Goal: Use online tool/utility: Utilize a website feature to perform a specific function

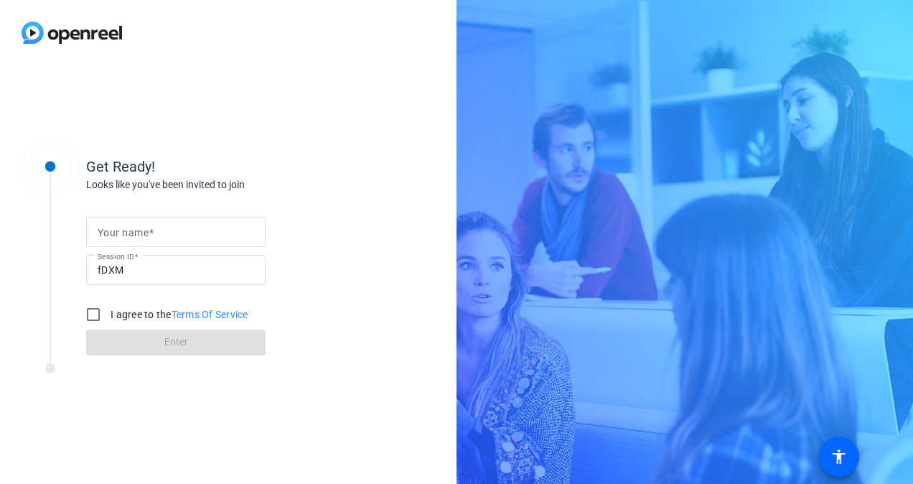
click at [124, 229] on mat-label "Your name" at bounding box center [123, 232] width 51 height 11
click at [124, 229] on input "Your name" at bounding box center [176, 231] width 157 height 17
type input "[PERSON_NAME]"
click at [85, 314] on input "I agree to the Terms Of Service" at bounding box center [93, 314] width 29 height 29
checkbox input "true"
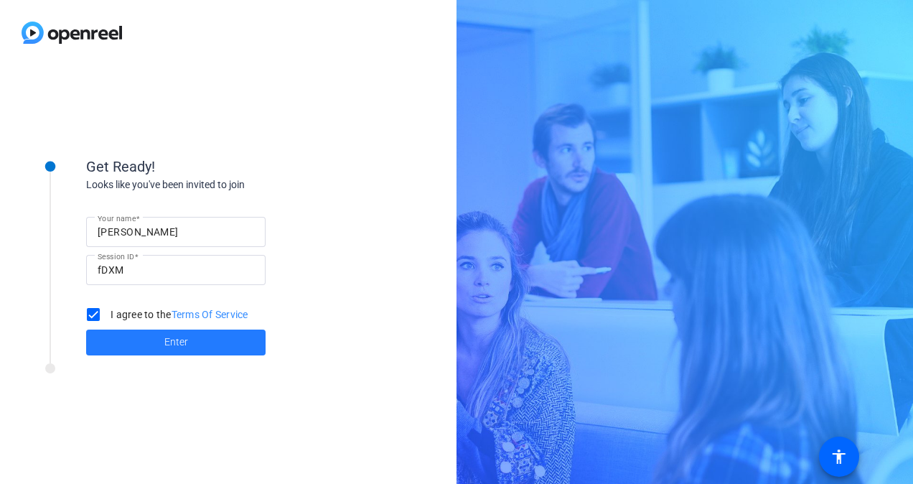
click at [187, 342] on span "Enter" at bounding box center [176, 342] width 24 height 15
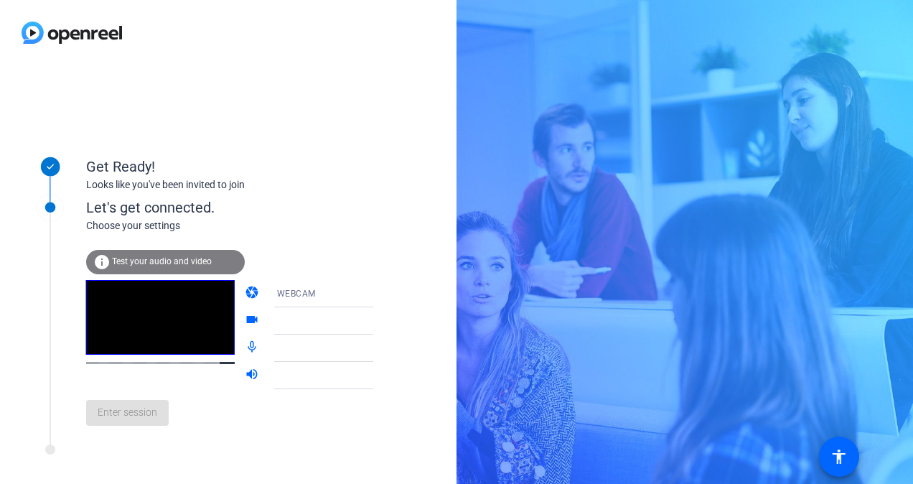
click at [384, 292] on icon at bounding box center [387, 294] width 7 height 4
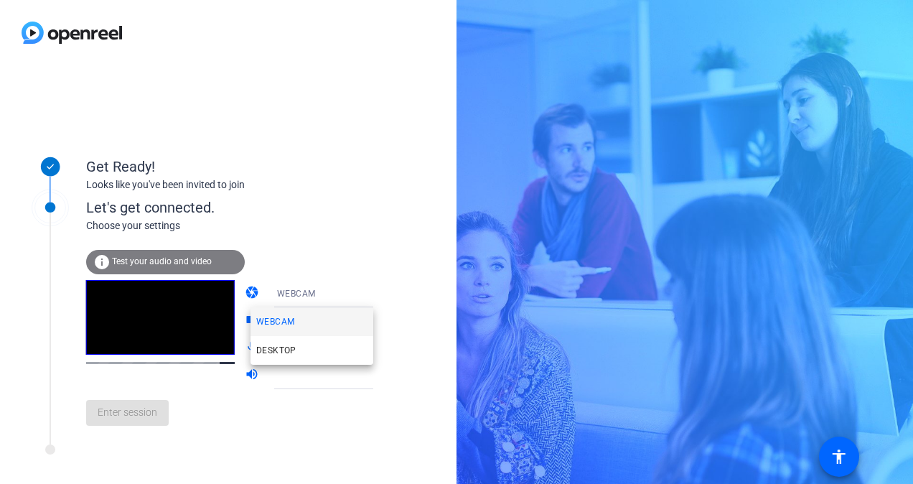
click at [347, 249] on div at bounding box center [456, 242] width 913 height 484
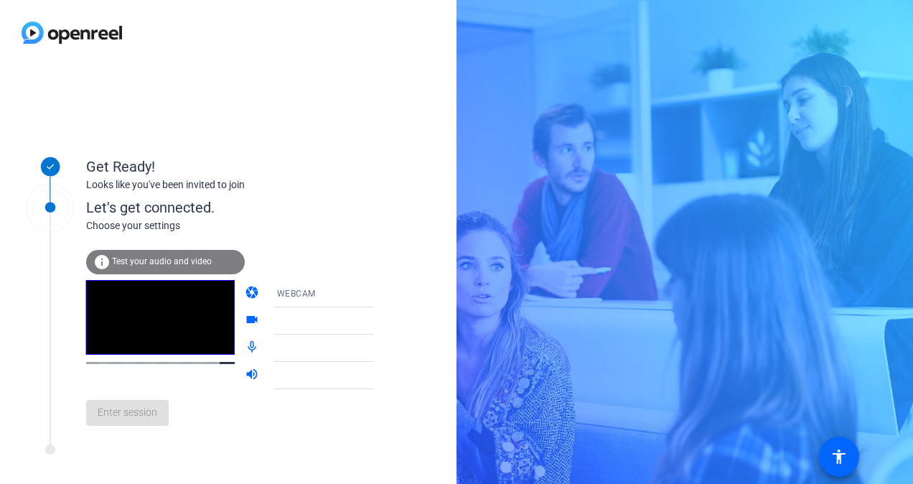
click at [384, 319] on icon at bounding box center [387, 321] width 7 height 4
click at [379, 317] on icon at bounding box center [387, 320] width 17 height 17
click at [379, 318] on icon at bounding box center [387, 320] width 17 height 17
click at [142, 261] on span "Test your audio and video" at bounding box center [162, 261] width 100 height 10
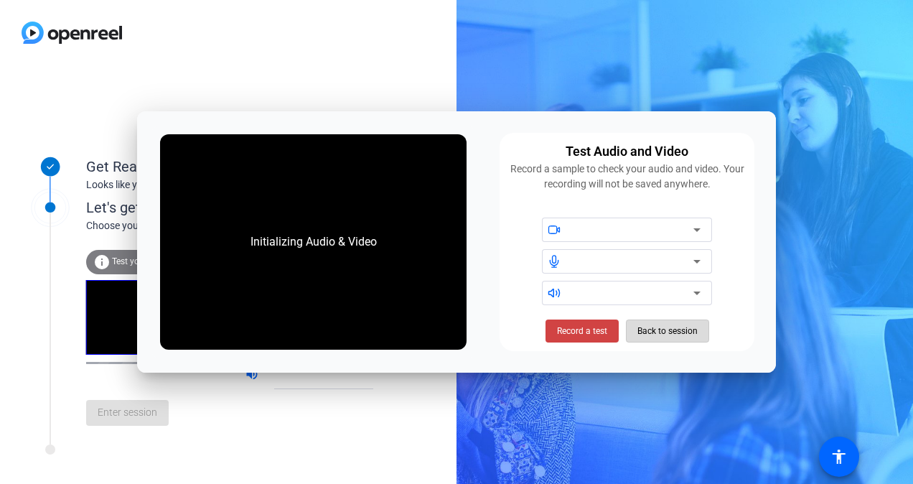
click at [645, 330] on span "Back to session" at bounding box center [668, 330] width 60 height 27
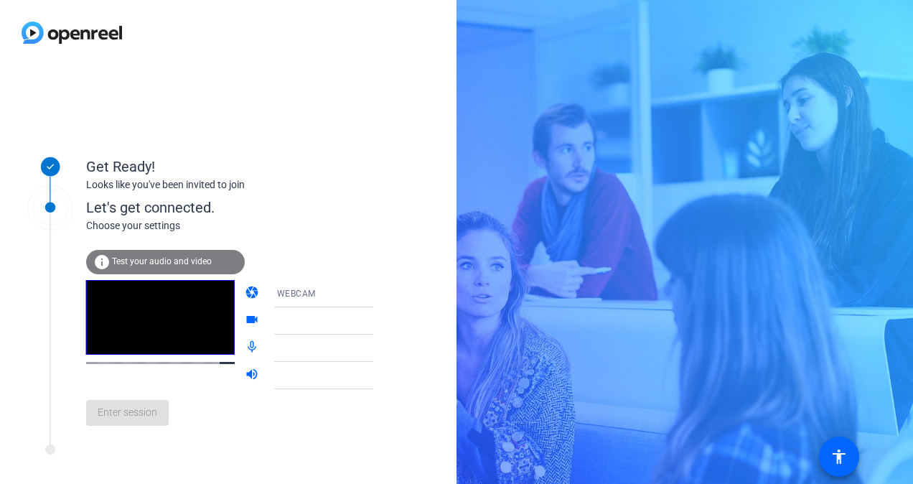
click at [156, 261] on span "Test your audio and video" at bounding box center [162, 261] width 100 height 10
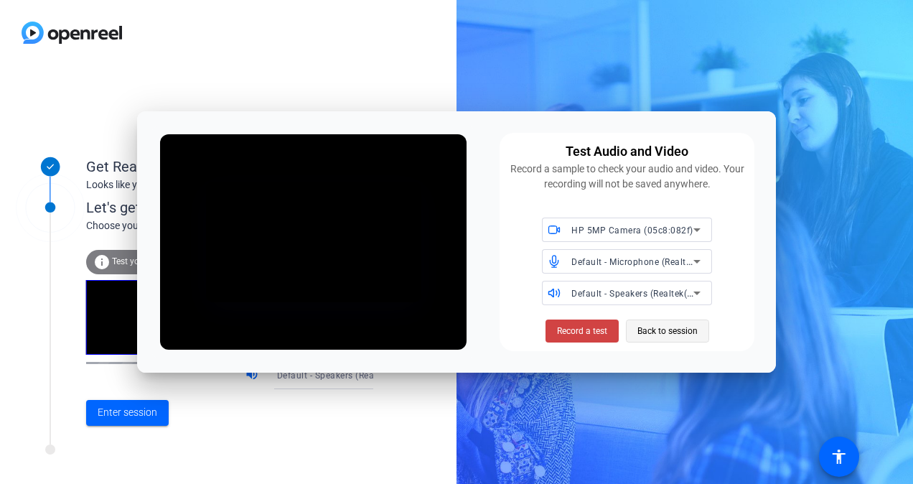
click at [682, 333] on span "Back to session" at bounding box center [668, 330] width 60 height 27
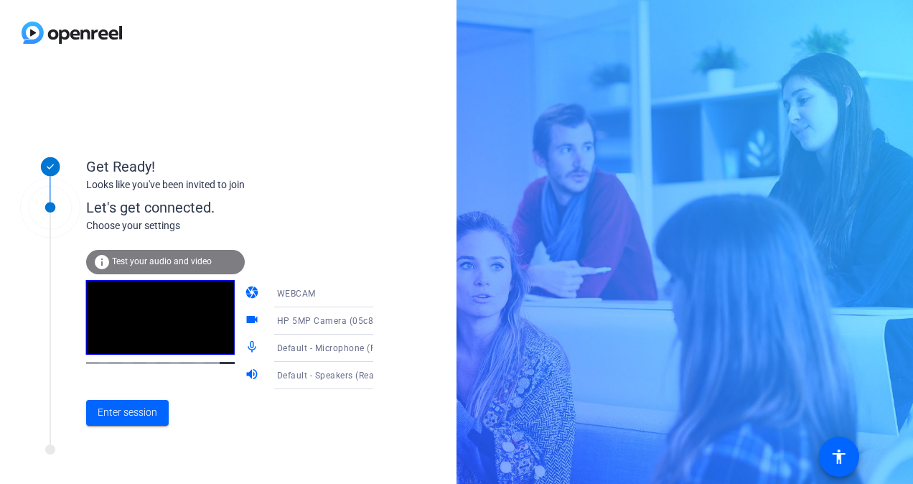
click at [384, 293] on icon at bounding box center [387, 294] width 7 height 4
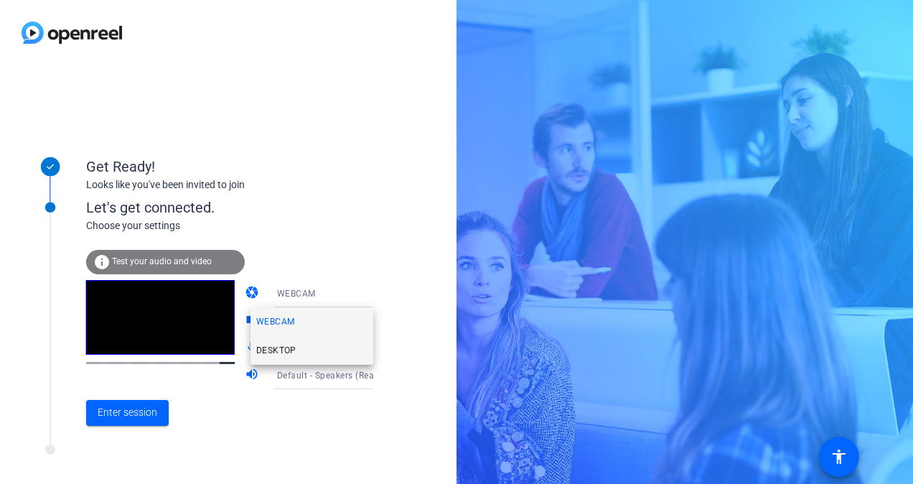
click at [273, 348] on span "DESKTOP" at bounding box center [276, 350] width 40 height 17
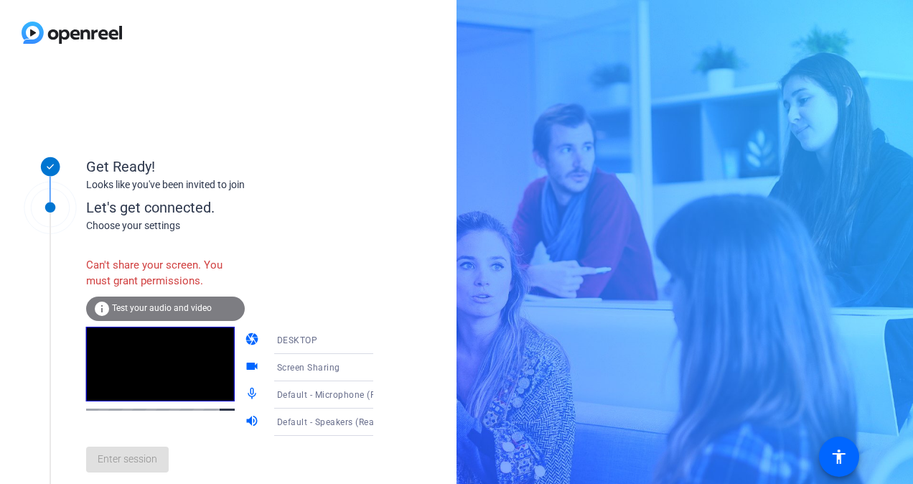
click at [276, 269] on div "Can't share your screen. You must grant permissions. info Test your audio and v…" at bounding box center [244, 366] width 317 height 233
click at [379, 337] on icon at bounding box center [387, 340] width 17 height 17
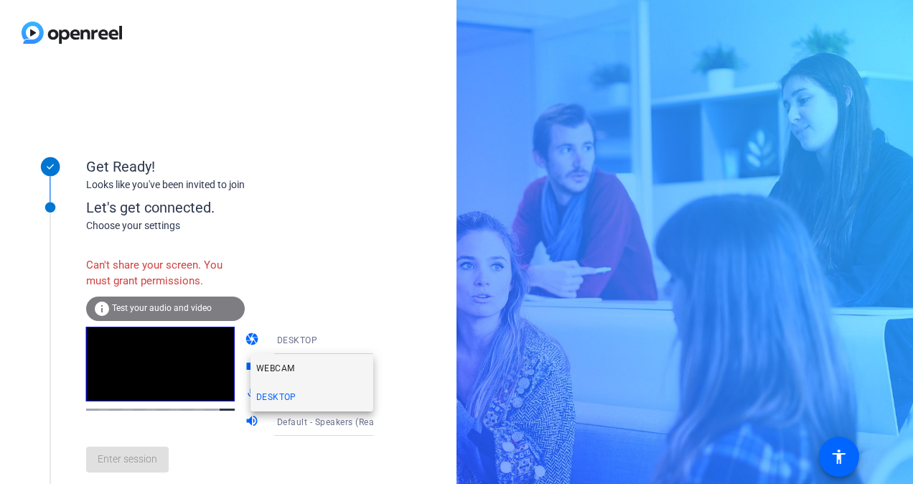
click at [313, 362] on mat-option "WEBCAM" at bounding box center [312, 368] width 123 height 29
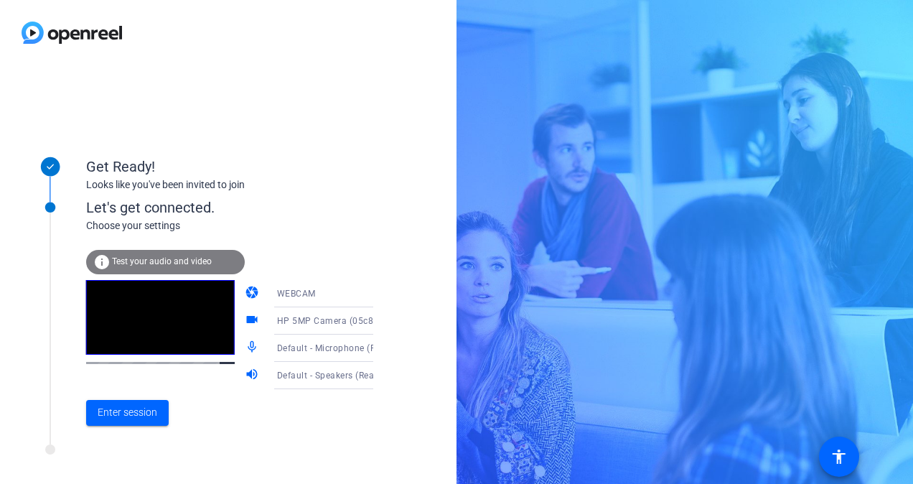
click at [384, 322] on icon at bounding box center [387, 321] width 7 height 4
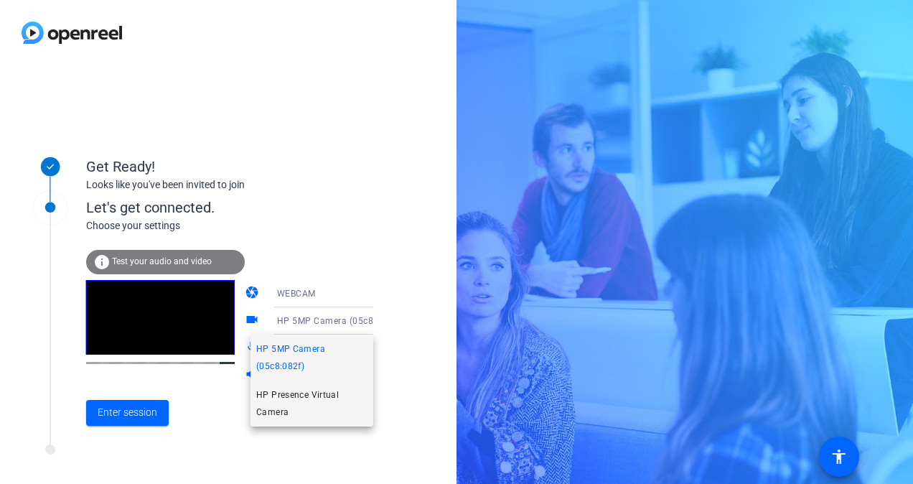
click at [283, 396] on span "HP Presence Virtual Camera" at bounding box center [311, 403] width 111 height 34
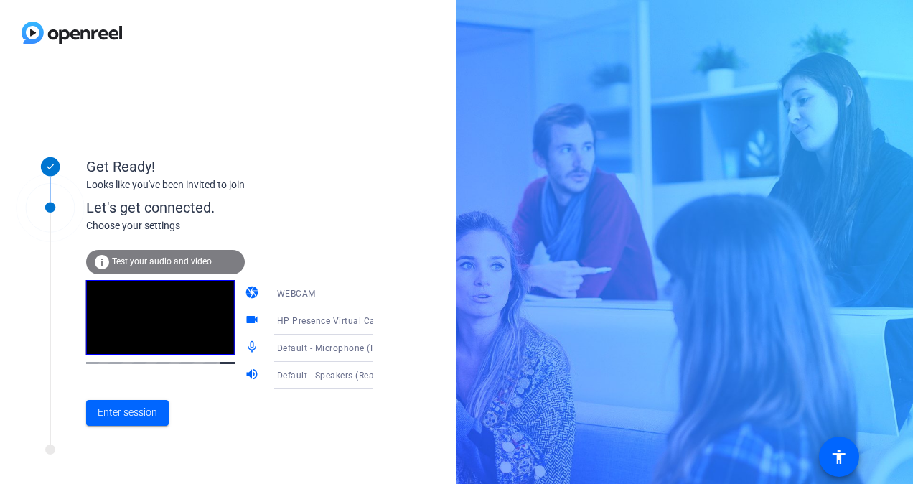
click at [384, 322] on icon at bounding box center [387, 321] width 7 height 4
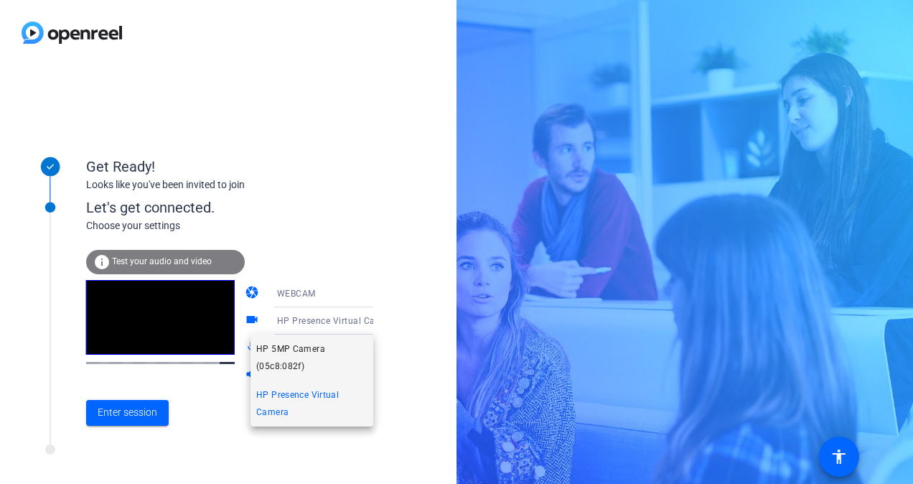
click at [327, 352] on span "HP 5MP Camera (05c8:082f)" at bounding box center [311, 357] width 111 height 34
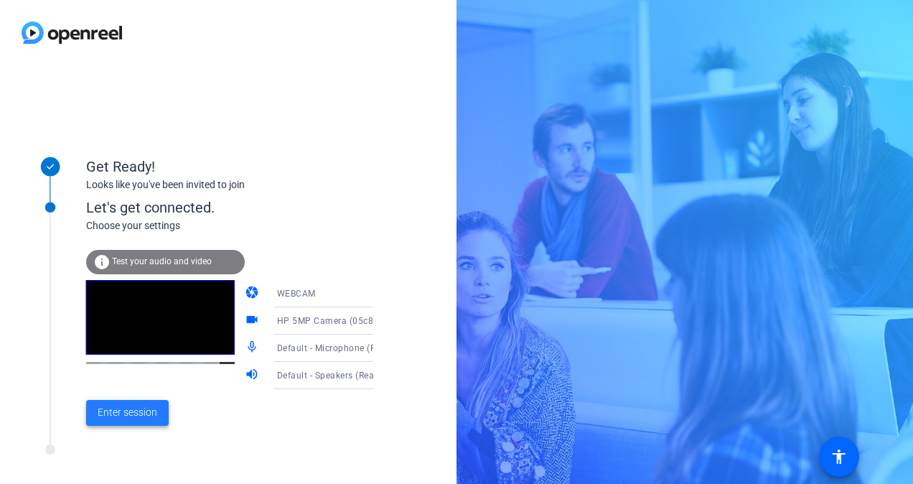
click at [154, 418] on span "Enter session" at bounding box center [128, 412] width 60 height 15
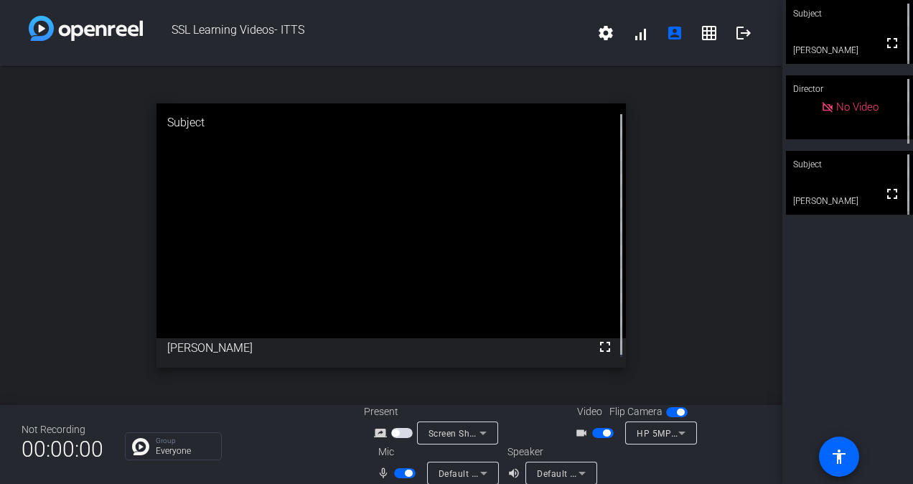
click at [860, 42] on video at bounding box center [849, 32] width 127 height 64
click at [874, 29] on span at bounding box center [891, 43] width 34 height 34
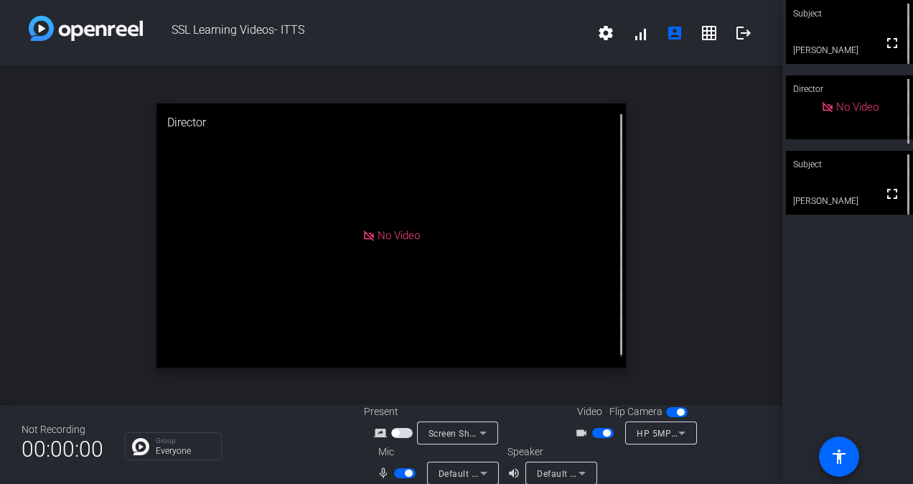
drag, startPoint x: 856, startPoint y: 29, endPoint x: 862, endPoint y: 322, distance: 293.0
click at [862, 322] on div "Subject fullscreen [PERSON_NAME] Director No Video Subject fullscreen [PERSON_N…" at bounding box center [848, 242] width 131 height 484
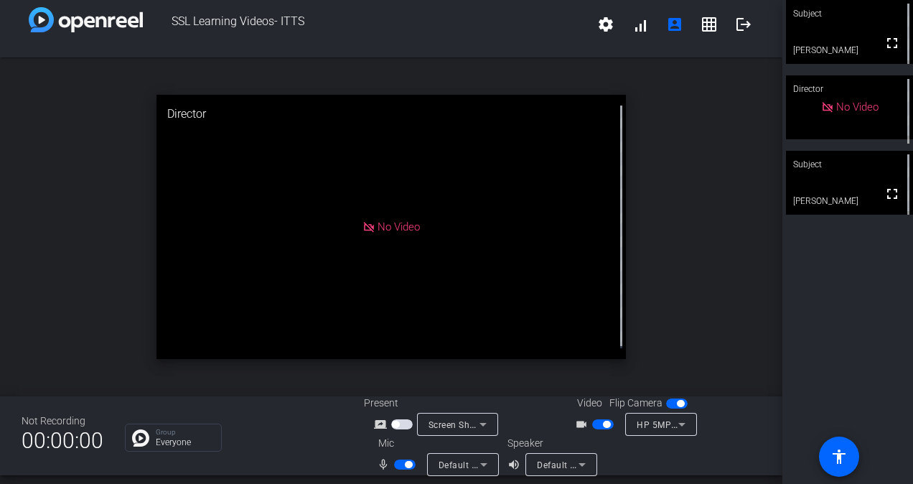
scroll to position [17, 0]
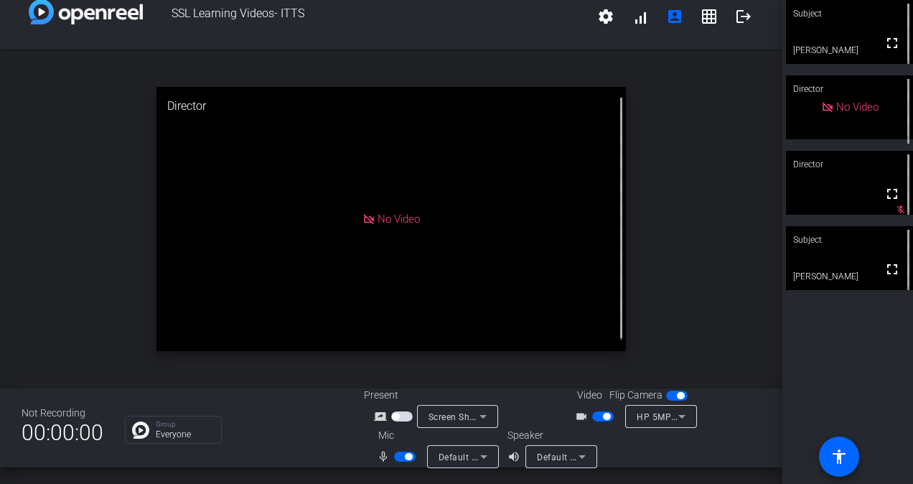
click at [592, 415] on span "button" at bounding box center [603, 416] width 22 height 10
click at [394, 458] on span "button" at bounding box center [405, 457] width 22 height 10
click at [404, 453] on span "button" at bounding box center [405, 457] width 22 height 10
click at [394, 454] on span "button" at bounding box center [405, 457] width 22 height 10
click at [409, 453] on span "button" at bounding box center [405, 457] width 22 height 10
